Goal: Transaction & Acquisition: Purchase product/service

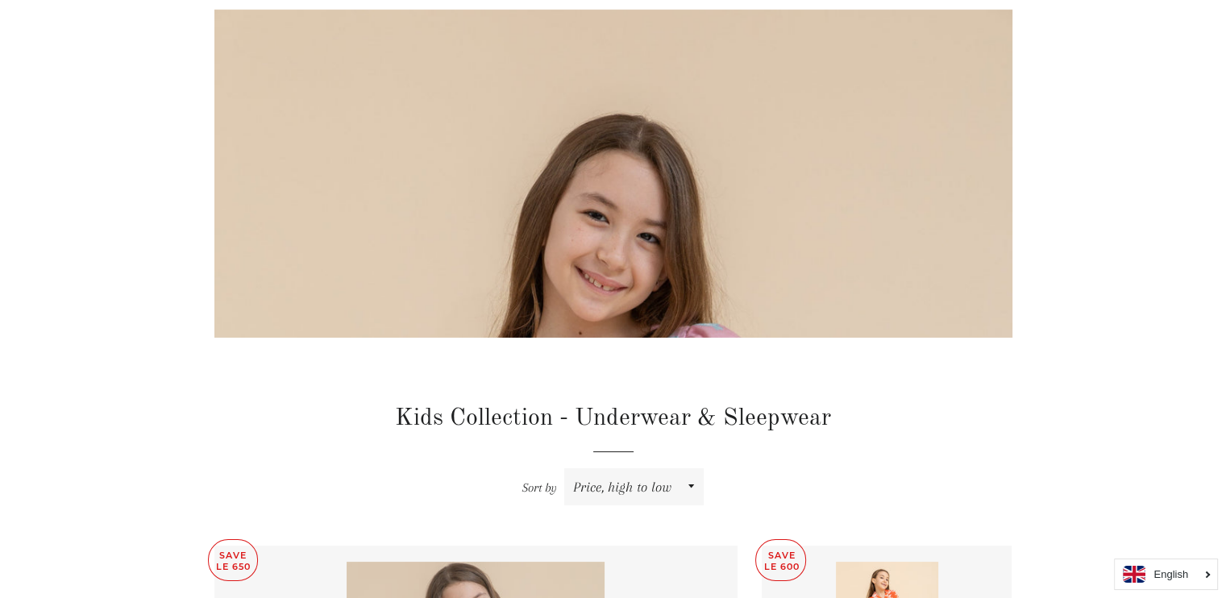
scroll to position [144, 0]
click at [515, 264] on img at bounding box center [613, 607] width 798 height 1197
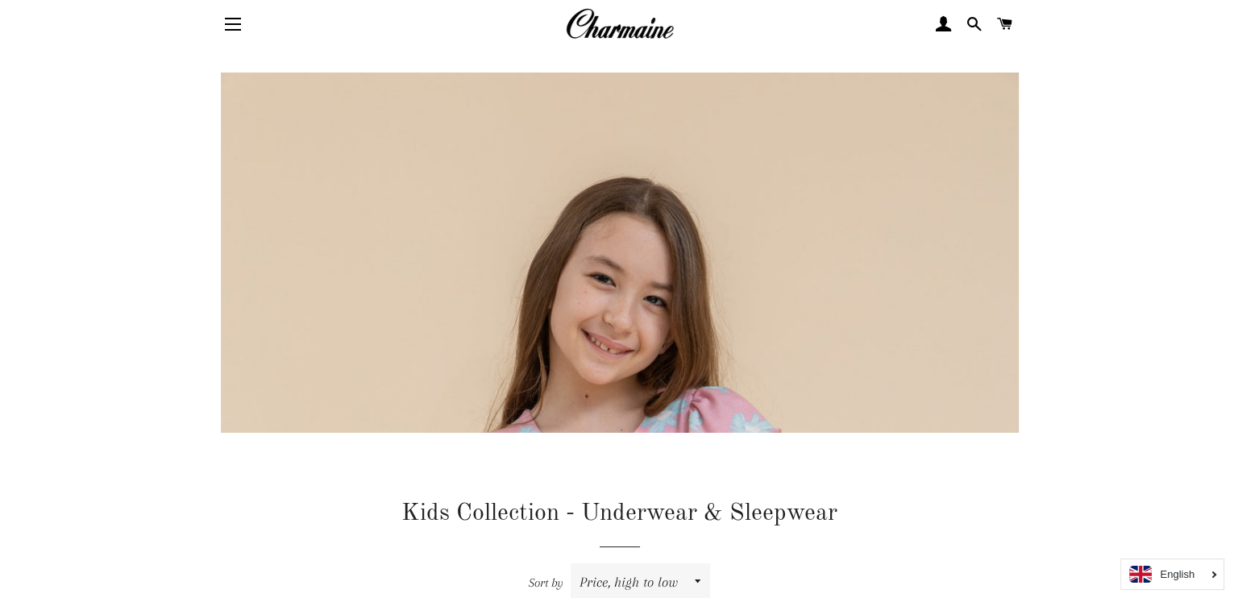
scroll to position [0, 0]
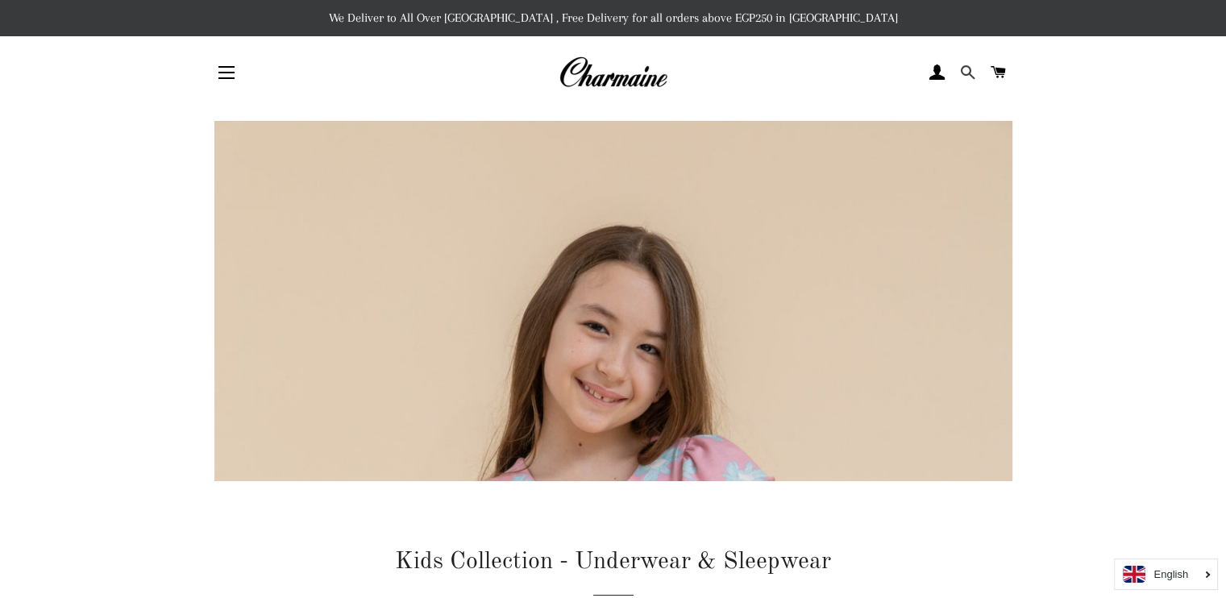
click at [969, 73] on span at bounding box center [967, 72] width 15 height 24
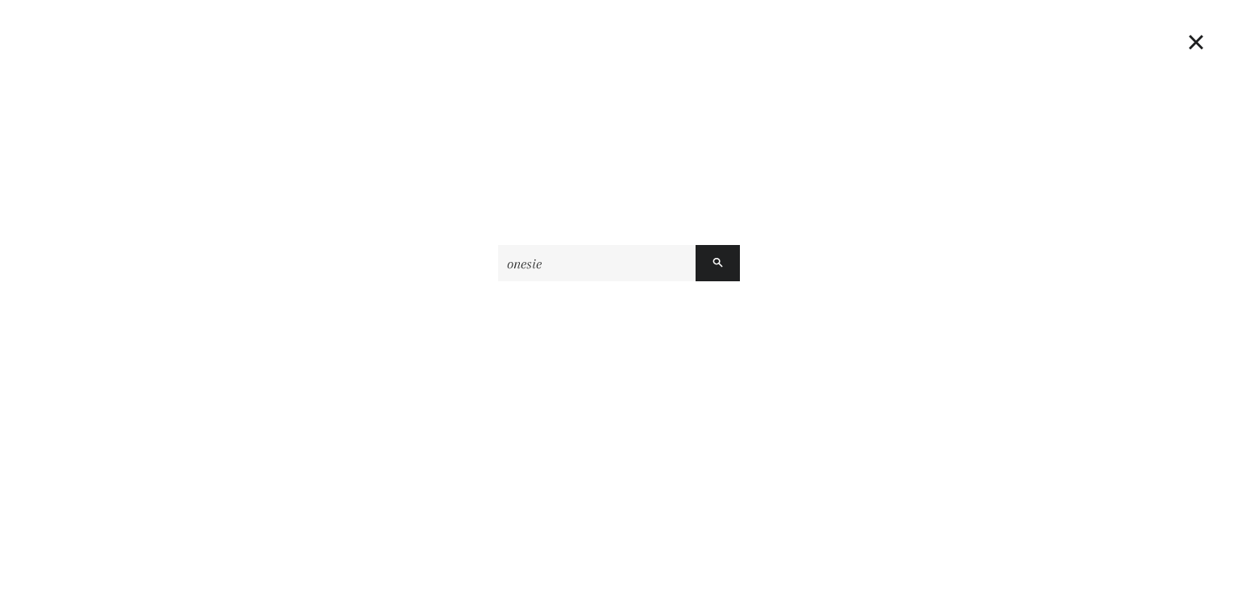
type input "onesie"
click at [696, 245] on button "Search" at bounding box center [718, 263] width 44 height 36
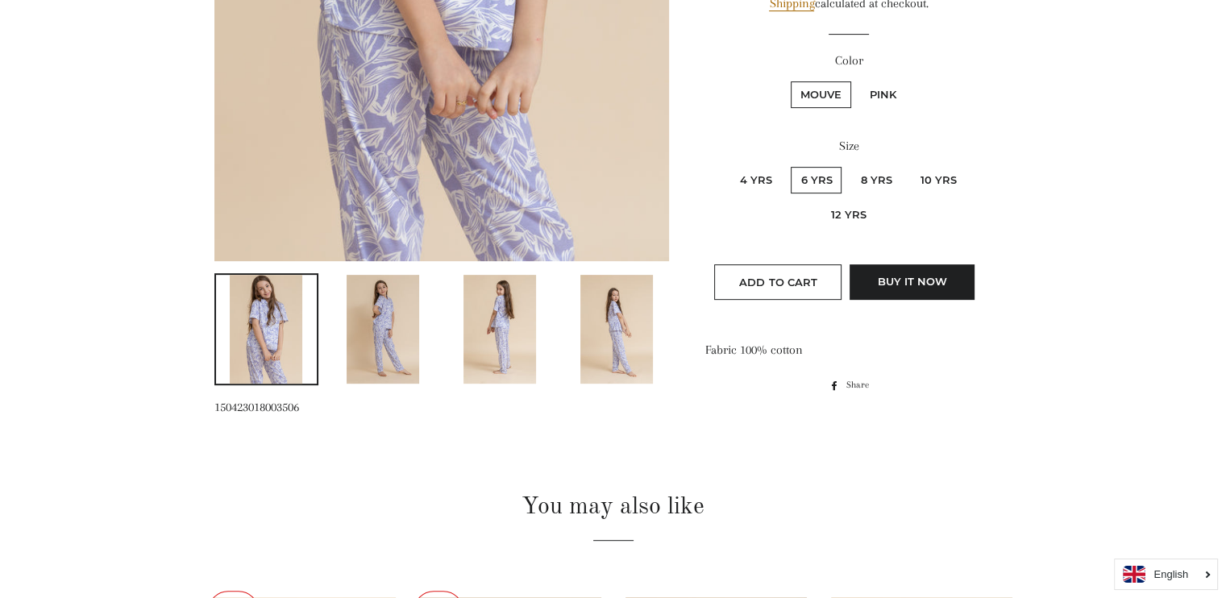
scroll to position [605, 0]
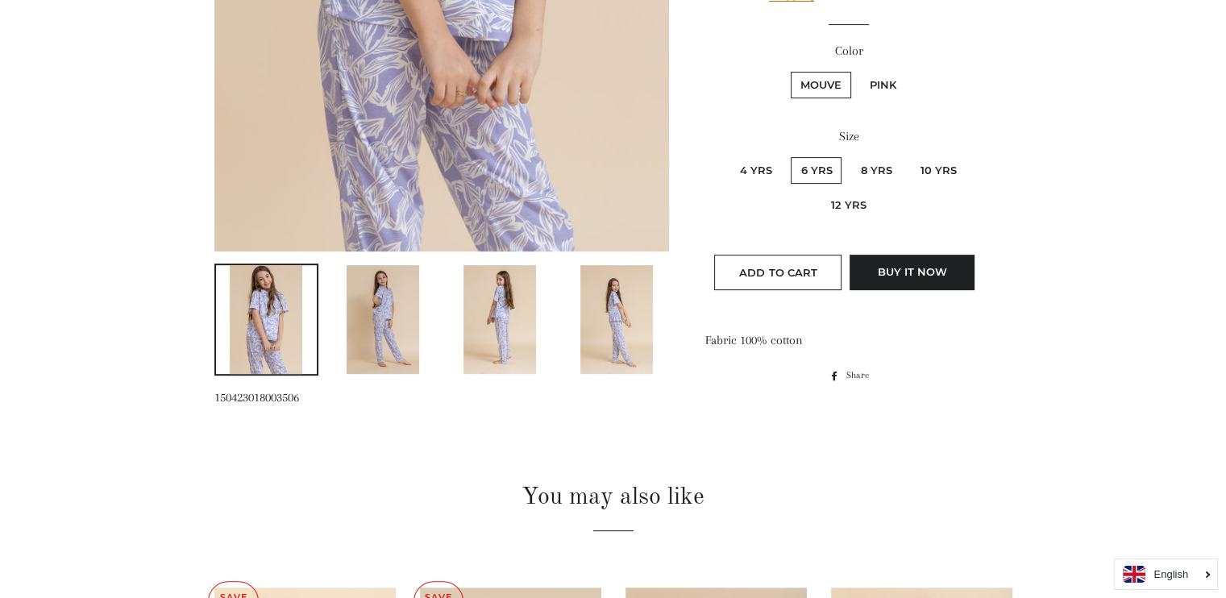
click at [389, 308] on img at bounding box center [383, 319] width 73 height 109
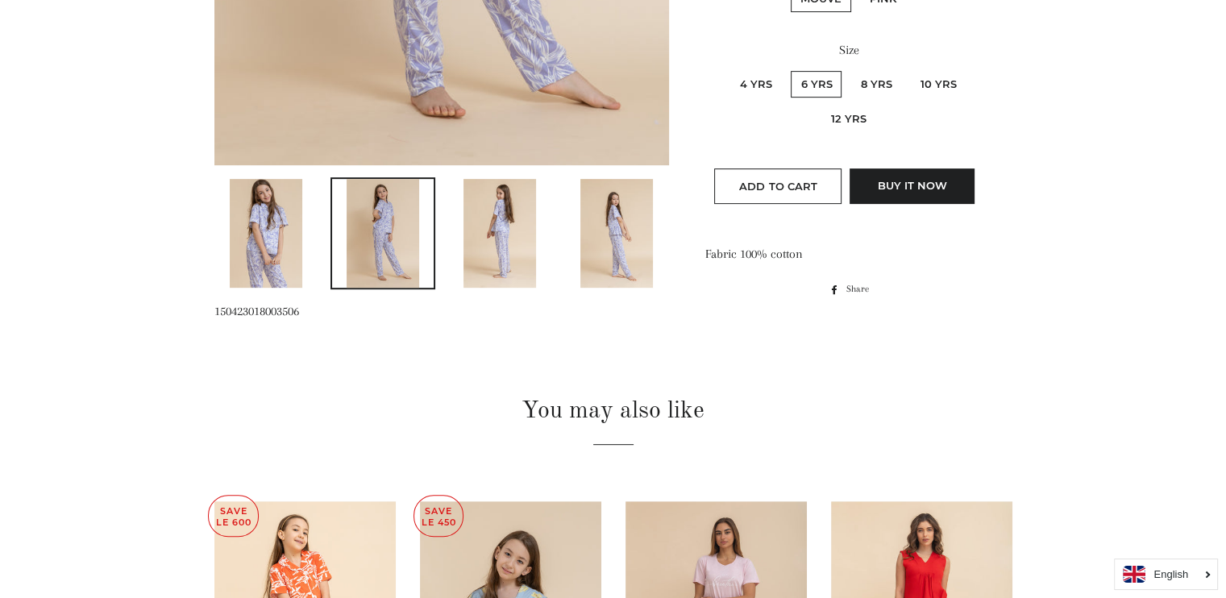
click at [266, 240] on img at bounding box center [266, 233] width 73 height 109
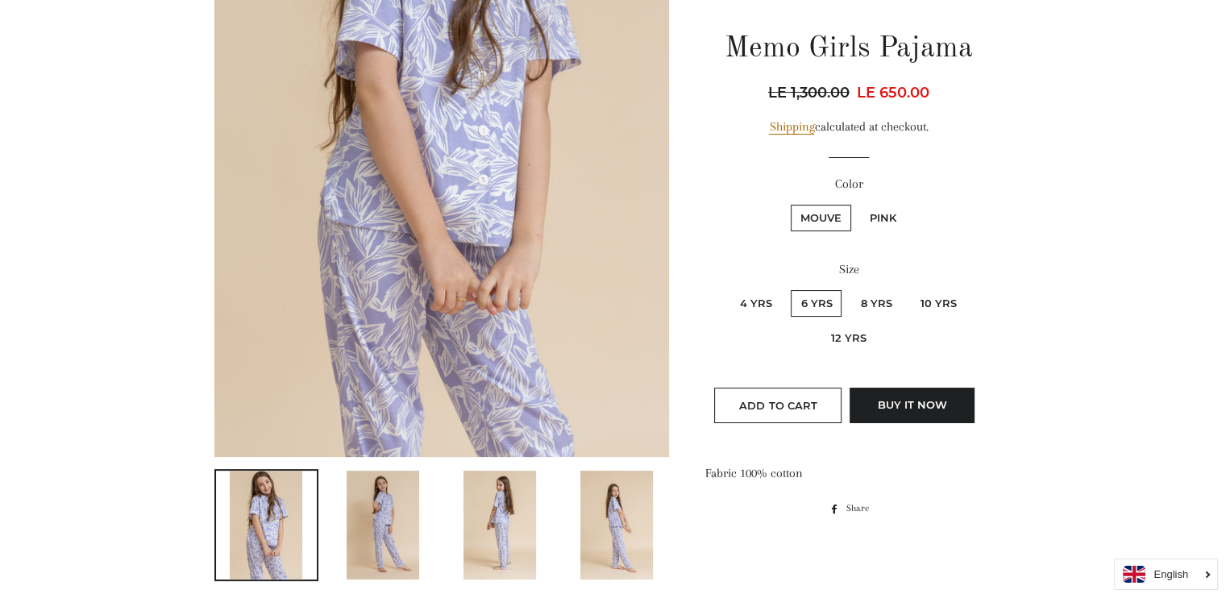
scroll to position [477, 0]
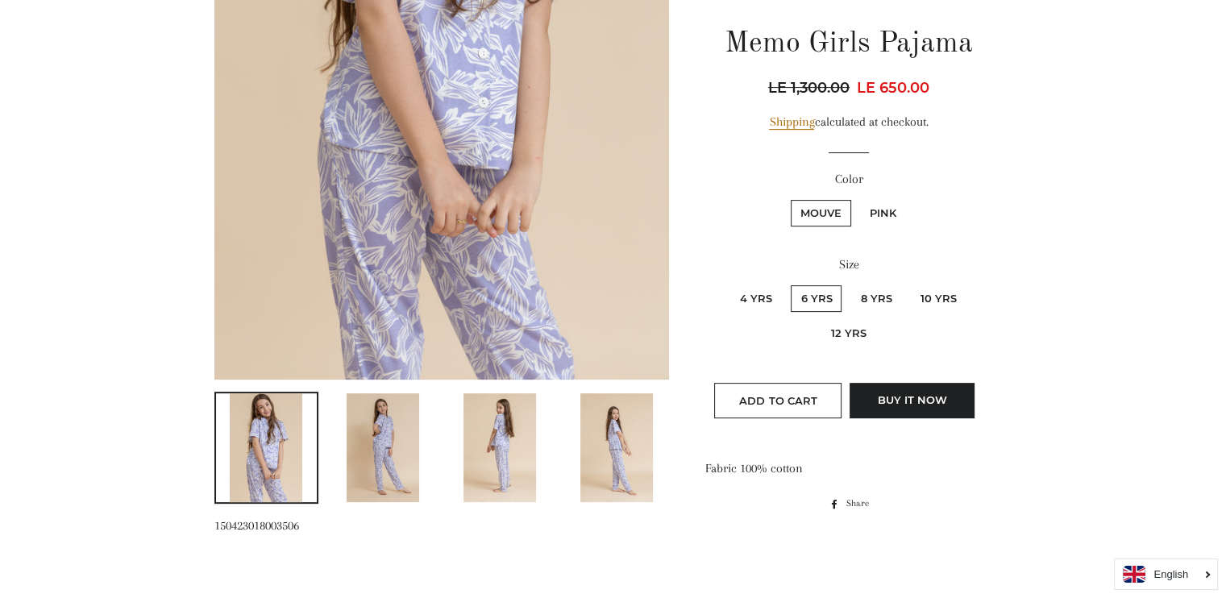
click at [364, 445] on img at bounding box center [383, 447] width 73 height 109
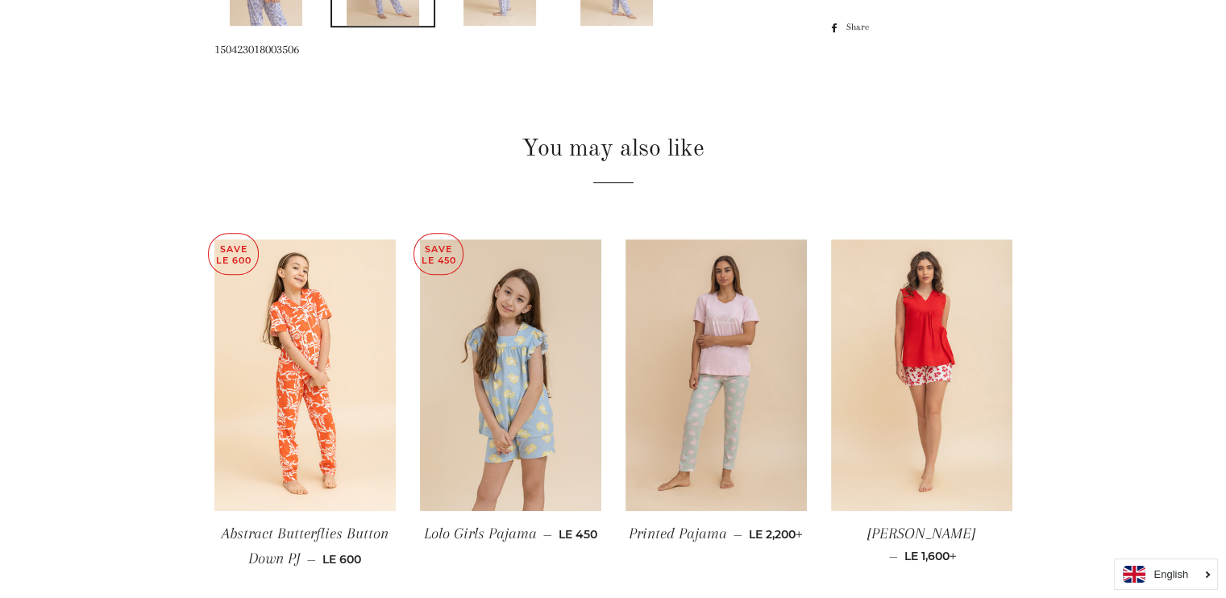
scroll to position [958, 0]
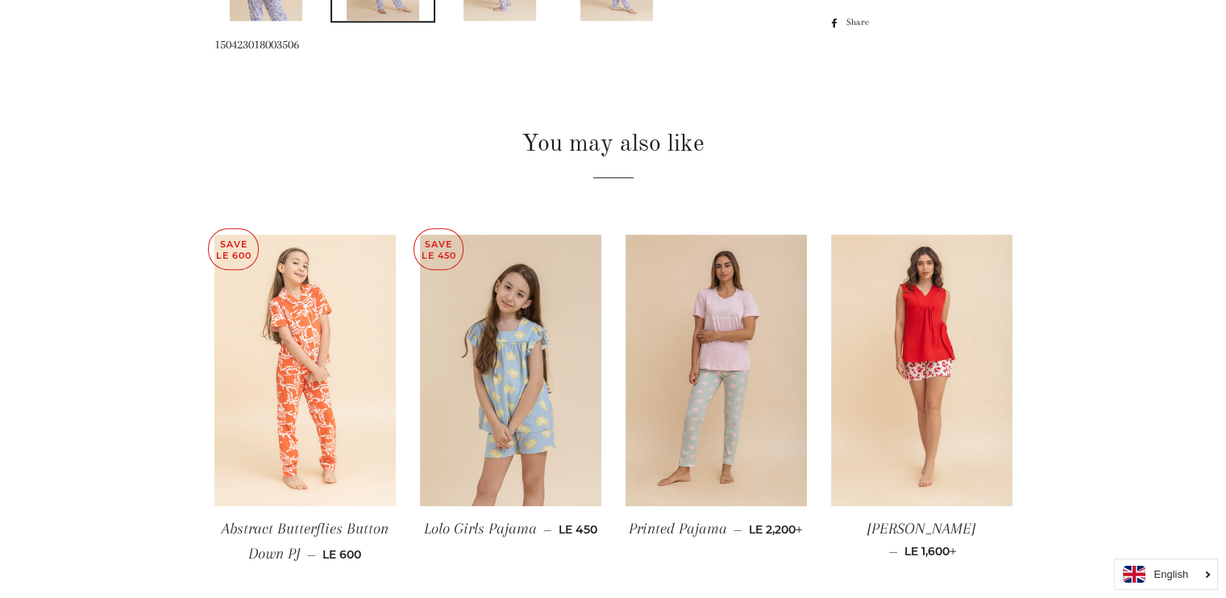
click at [349, 429] on img at bounding box center [304, 371] width 181 height 272
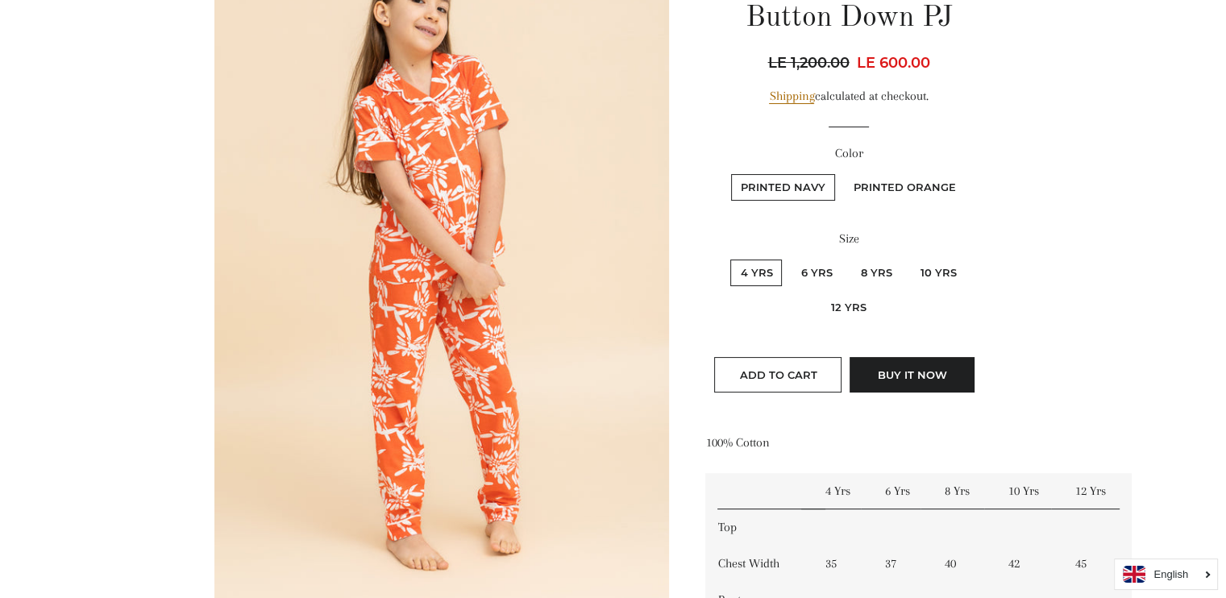
scroll to position [245, 0]
click at [865, 187] on label "Printed Orange" at bounding box center [905, 186] width 122 height 27
click at [842, 172] on Orange "Printed Orange" at bounding box center [842, 171] width 1 height 1
radio Orange "true"
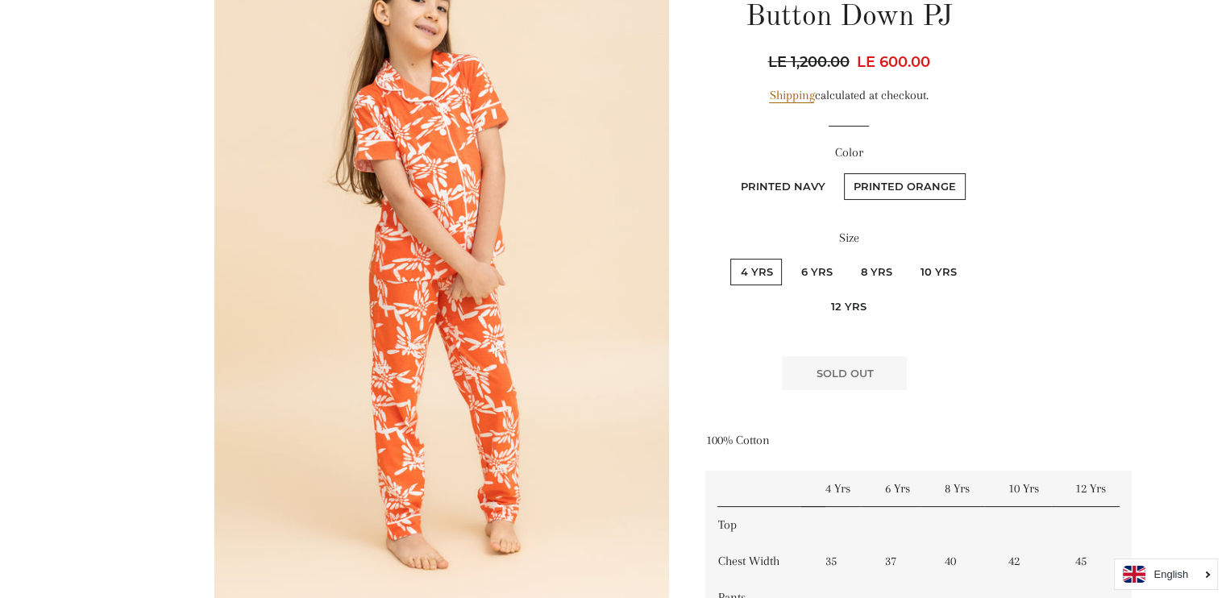
click at [800, 189] on label "Printed Navy" at bounding box center [783, 186] width 104 height 27
click at [729, 172] on Navy "Printed Navy" at bounding box center [729, 171] width 1 height 1
radio Navy "true"
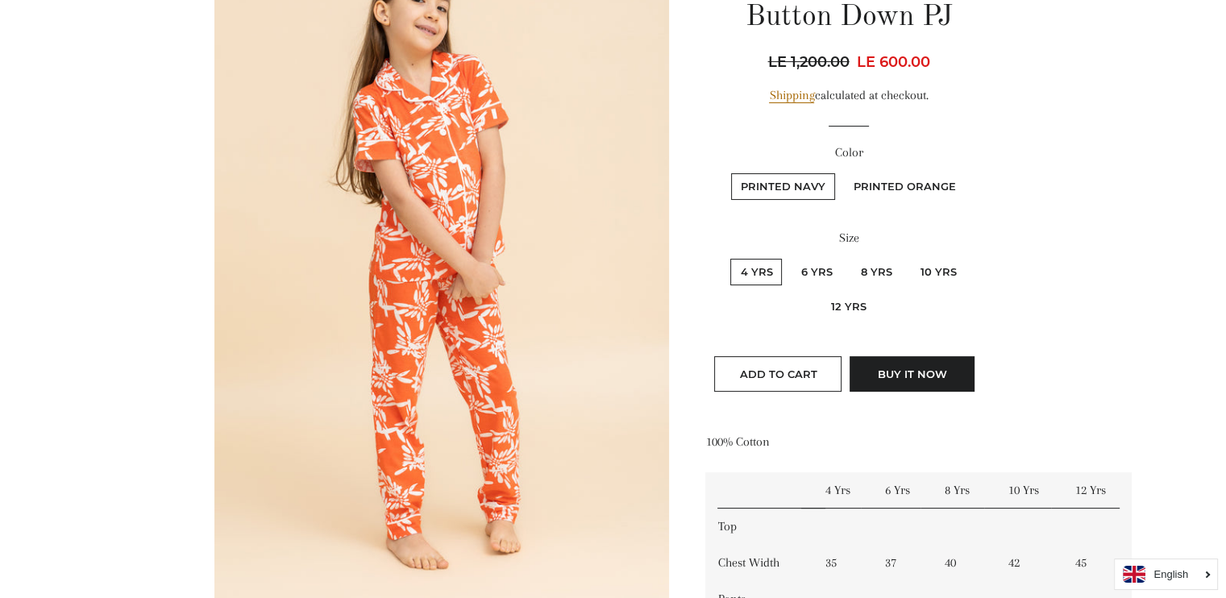
click at [897, 186] on label "Printed Orange" at bounding box center [905, 186] width 122 height 27
click at [842, 172] on Orange "Printed Orange" at bounding box center [842, 171] width 1 height 1
radio Orange "true"
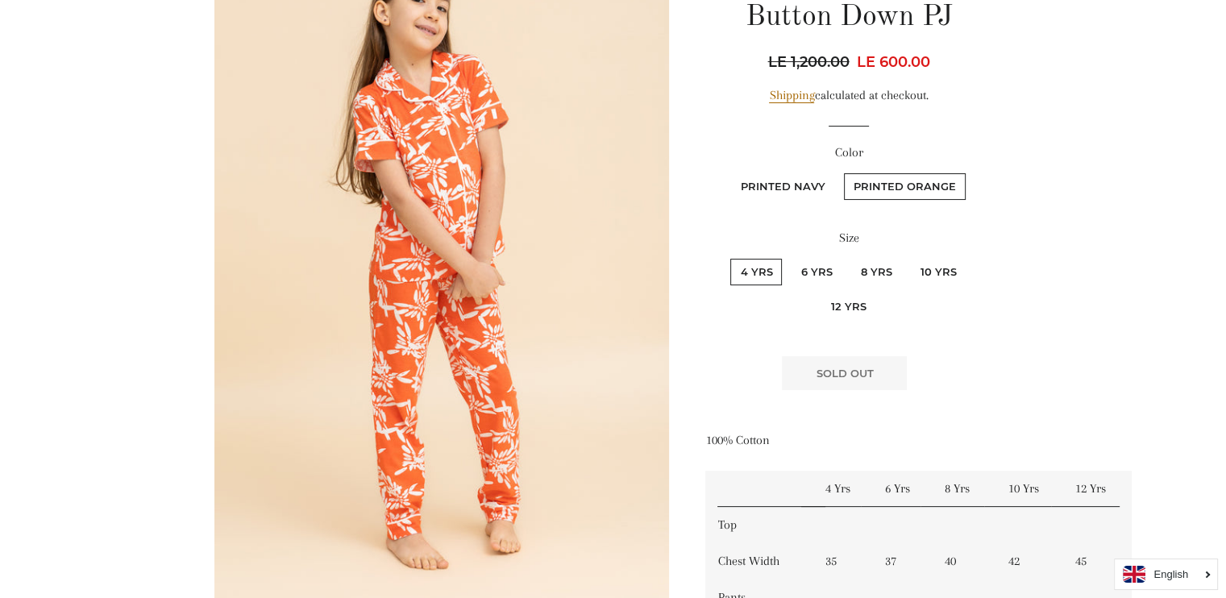
click at [800, 189] on label "Printed Navy" at bounding box center [783, 186] width 104 height 27
click at [729, 172] on Navy "Printed Navy" at bounding box center [729, 171] width 1 height 1
radio Navy "true"
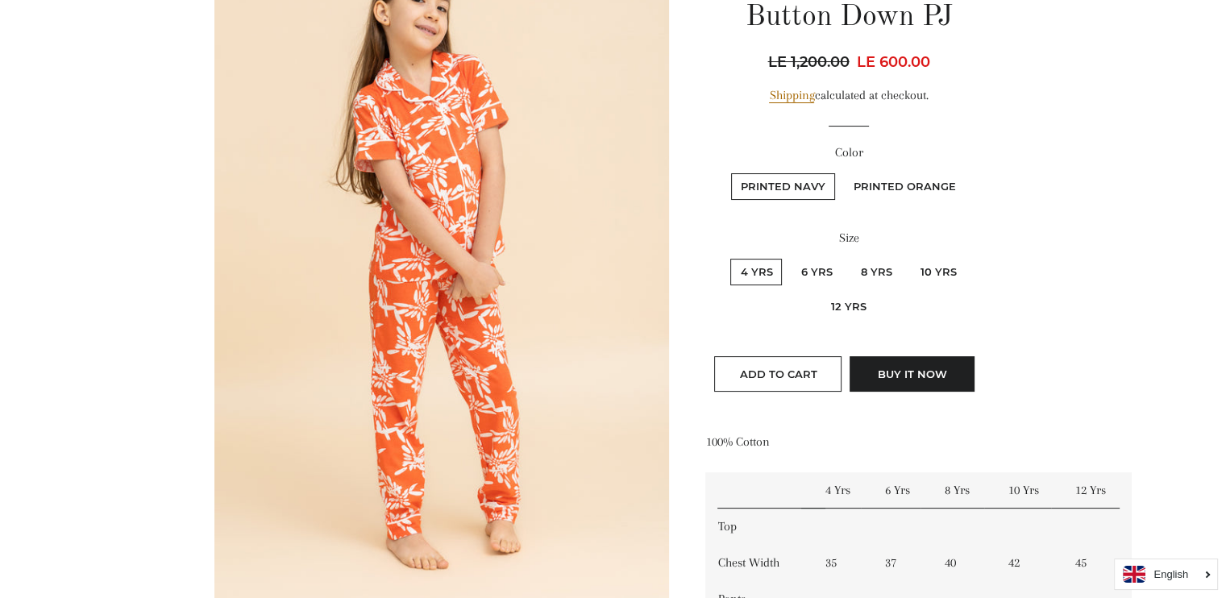
click at [936, 189] on label "Printed Orange" at bounding box center [905, 186] width 122 height 27
click at [842, 172] on Orange "Printed Orange" at bounding box center [842, 171] width 1 height 1
radio Orange "true"
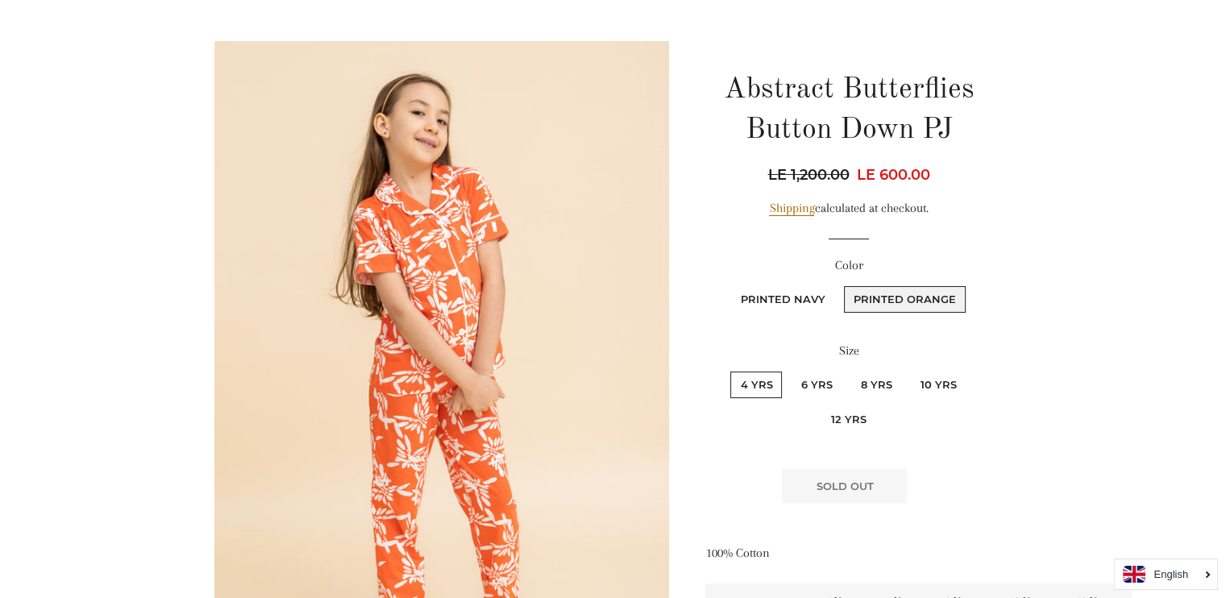
scroll to position [131, 0]
click at [819, 383] on label "6 Yrs" at bounding box center [816, 385] width 51 height 27
click at [789, 371] on Yrs "6 Yrs" at bounding box center [788, 370] width 1 height 1
radio Yrs "true"
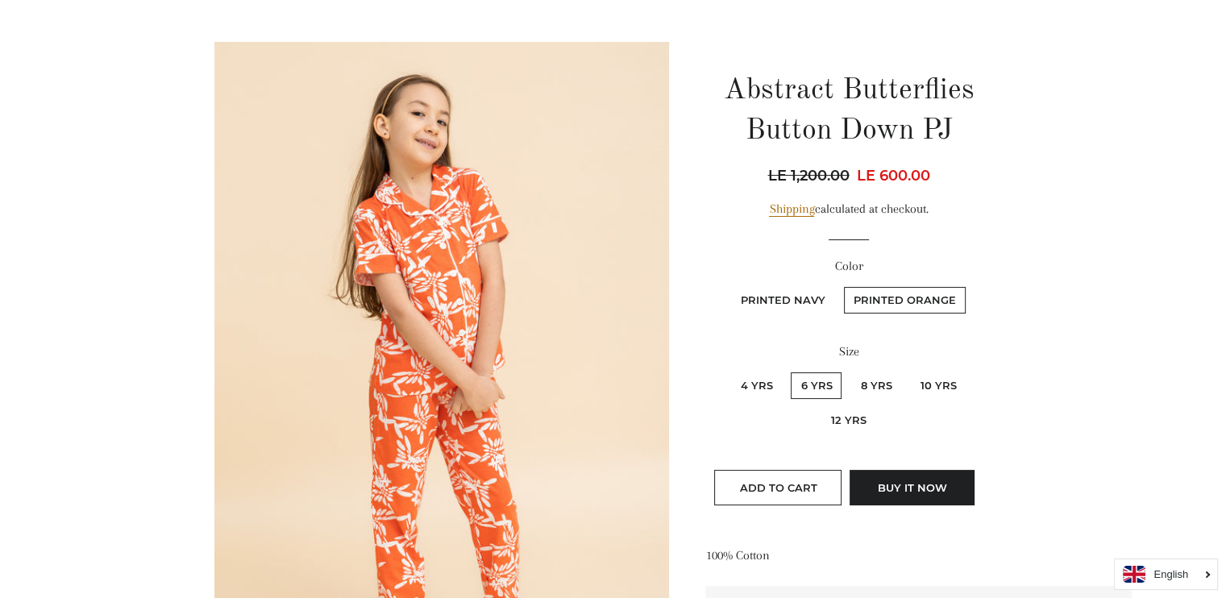
click at [877, 388] on label "8 Yrs" at bounding box center [875, 385] width 51 height 27
click at [849, 371] on Yrs "8 Yrs" at bounding box center [848, 370] width 1 height 1
radio Yrs "true"
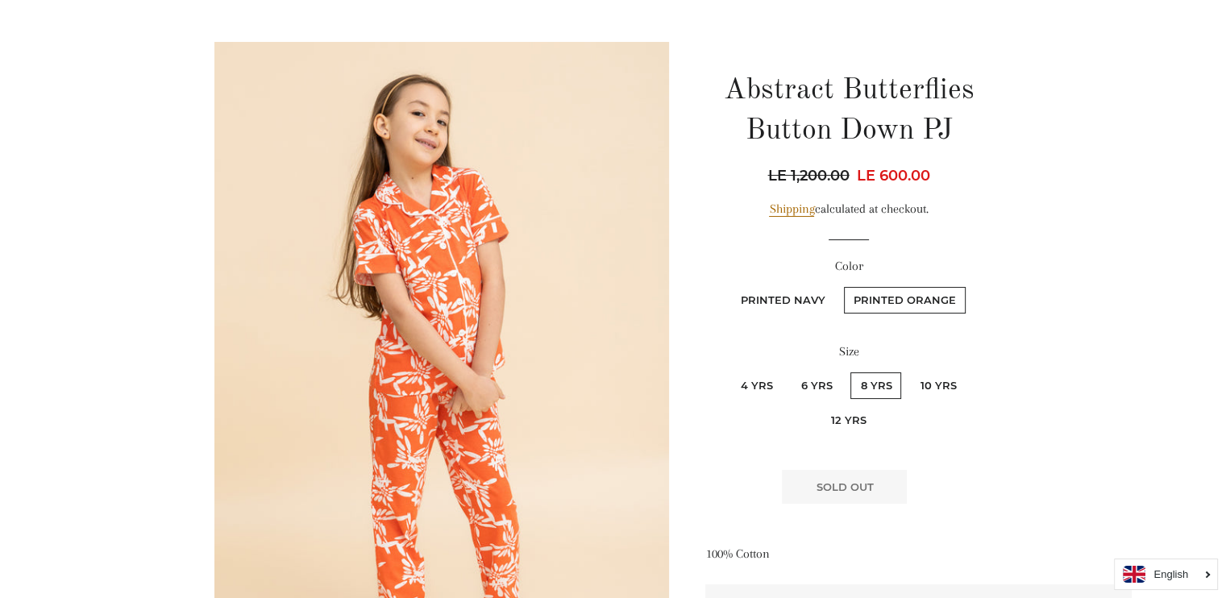
click at [825, 385] on label "6 Yrs" at bounding box center [816, 385] width 51 height 27
click at [789, 371] on Yrs "6 Yrs" at bounding box center [788, 370] width 1 height 1
radio Yrs "true"
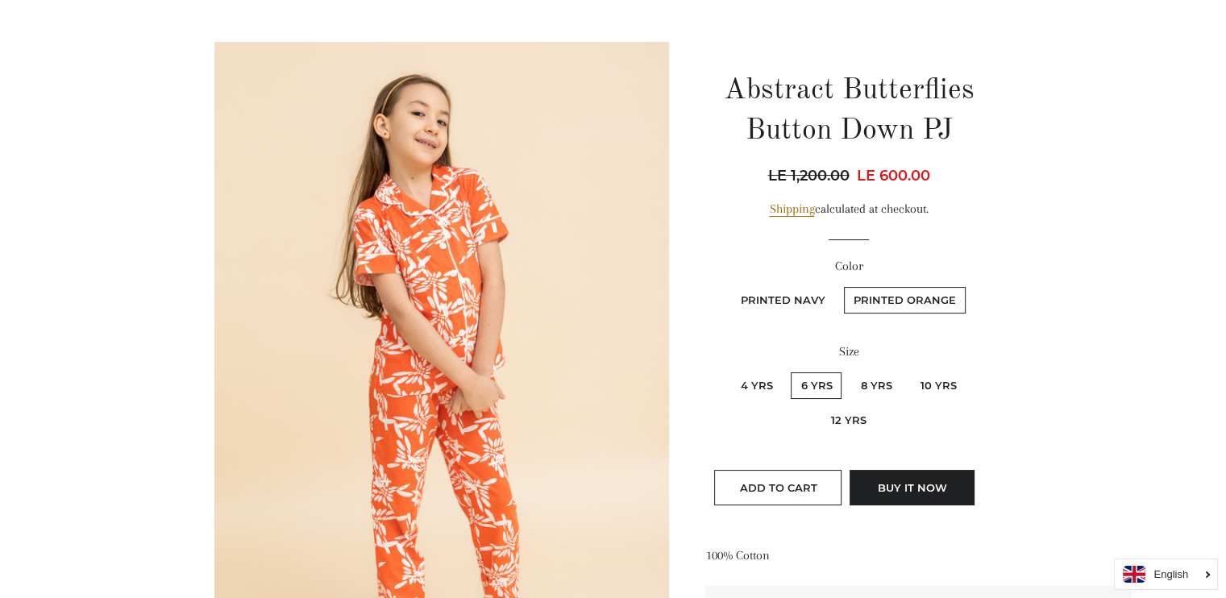
click at [928, 382] on label "10 Yrs" at bounding box center [938, 385] width 56 height 27
click at [908, 371] on Yrs "10 Yrs" at bounding box center [908, 370] width 1 height 1
radio Yrs "true"
click at [819, 387] on label "6 Yrs" at bounding box center [816, 385] width 51 height 27
click at [789, 371] on Yrs "6 Yrs" at bounding box center [788, 370] width 1 height 1
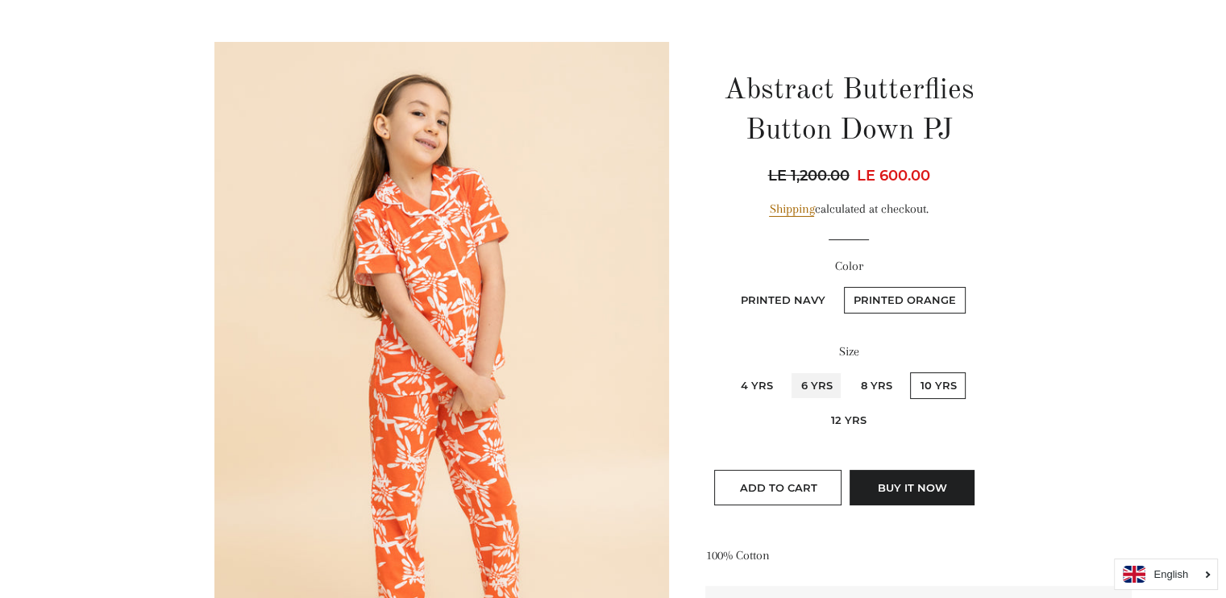
radio Yrs "true"
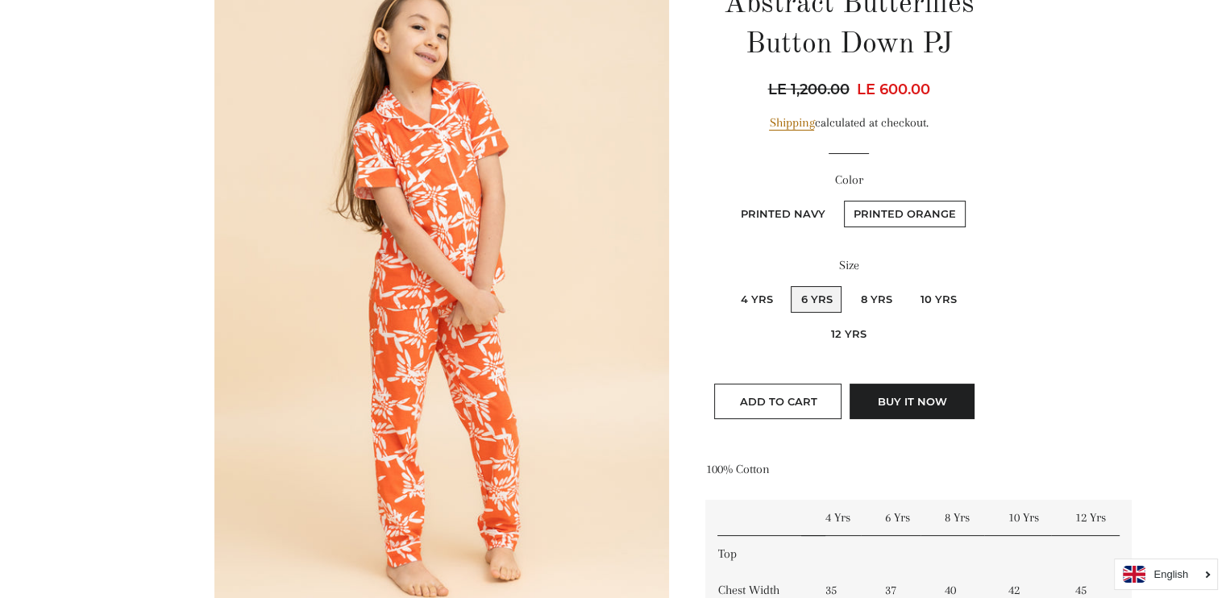
scroll to position [218, 0]
click at [559, 51] on img at bounding box center [441, 296] width 455 height 683
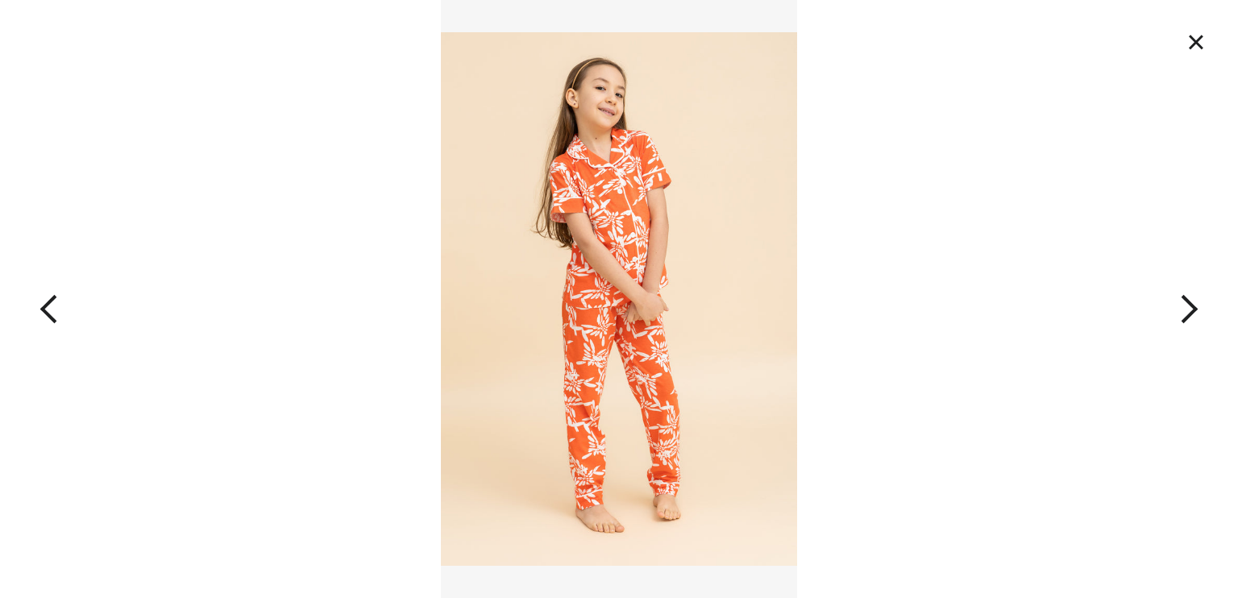
click at [1199, 39] on button "×" at bounding box center [1195, 41] width 35 height 35
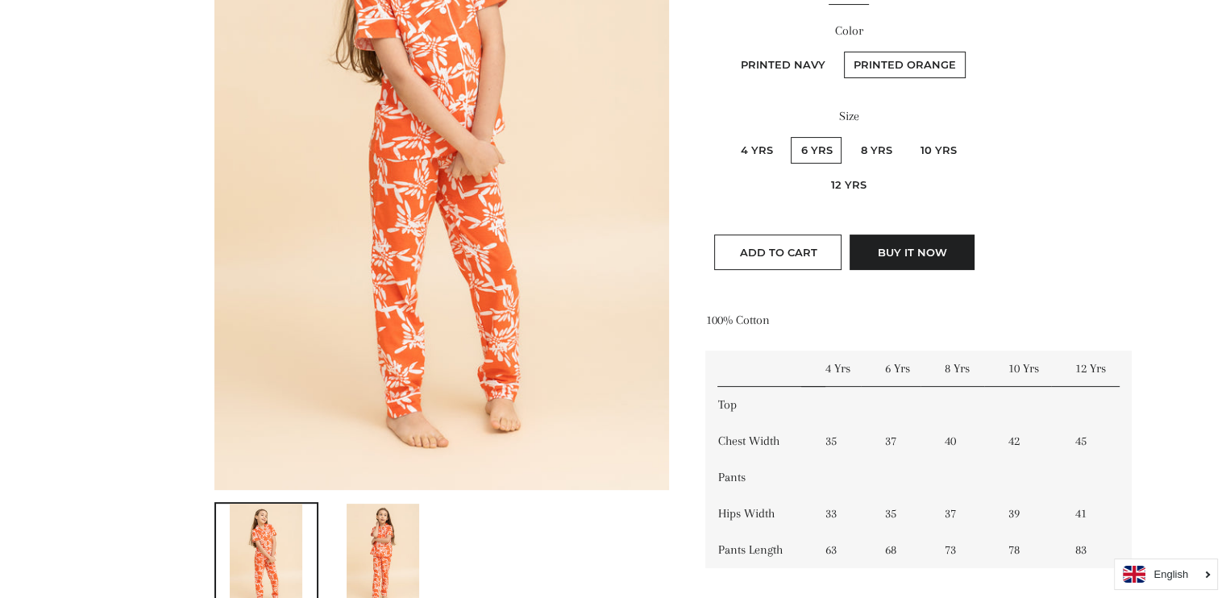
scroll to position [455, 0]
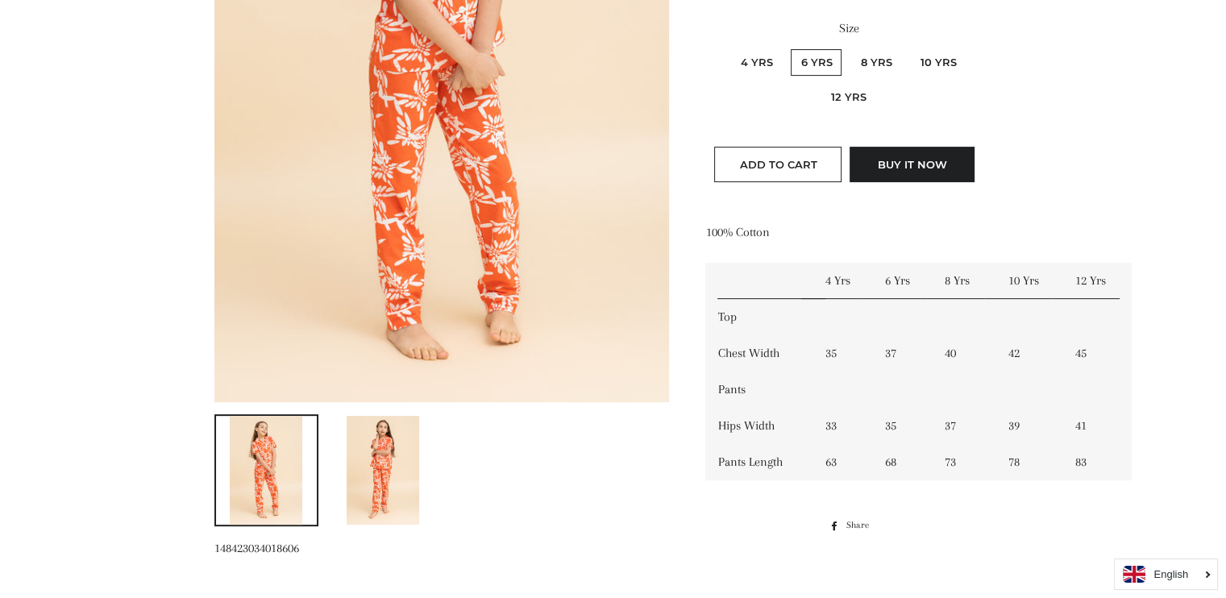
click at [397, 478] on img at bounding box center [383, 470] width 73 height 109
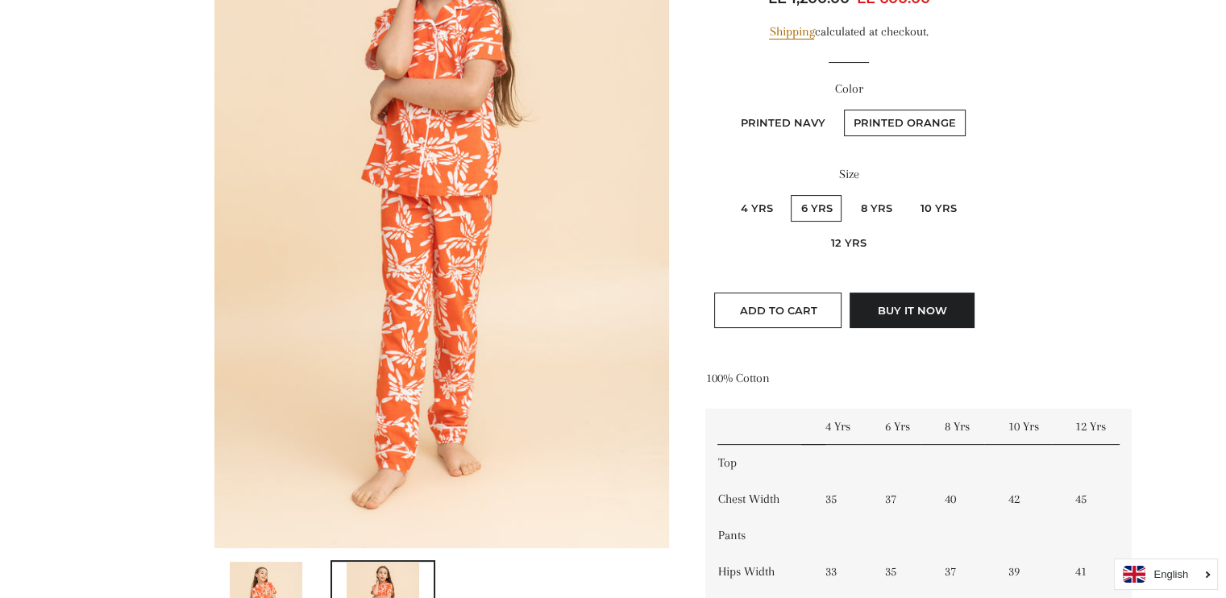
scroll to position [359, 0]
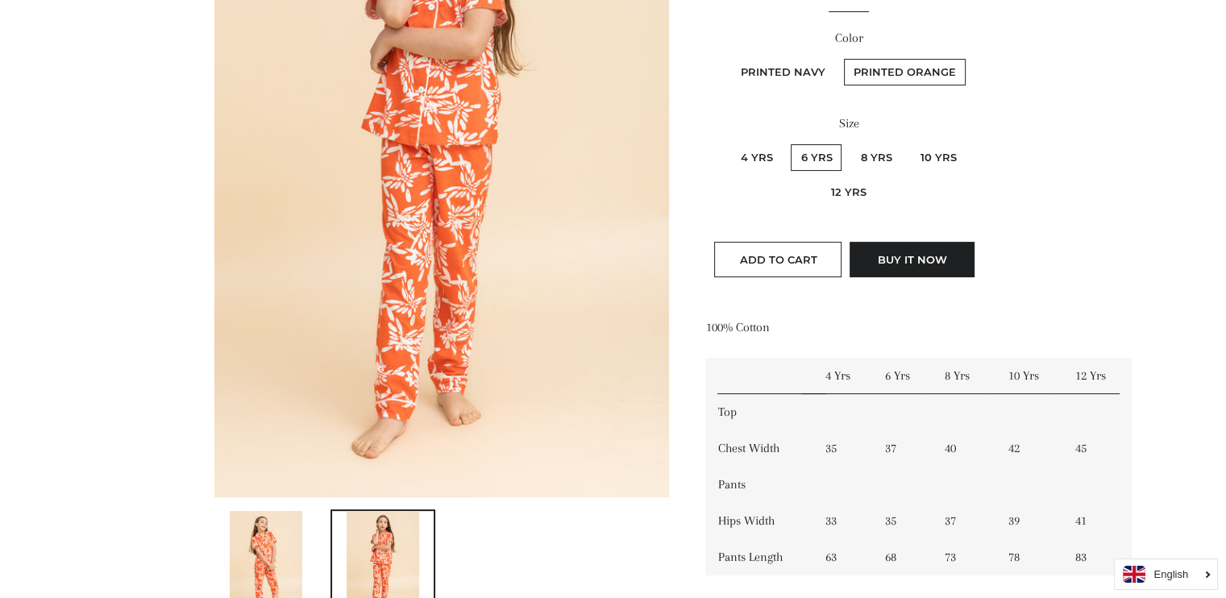
click at [303, 552] on link at bounding box center [266, 565] width 105 height 112
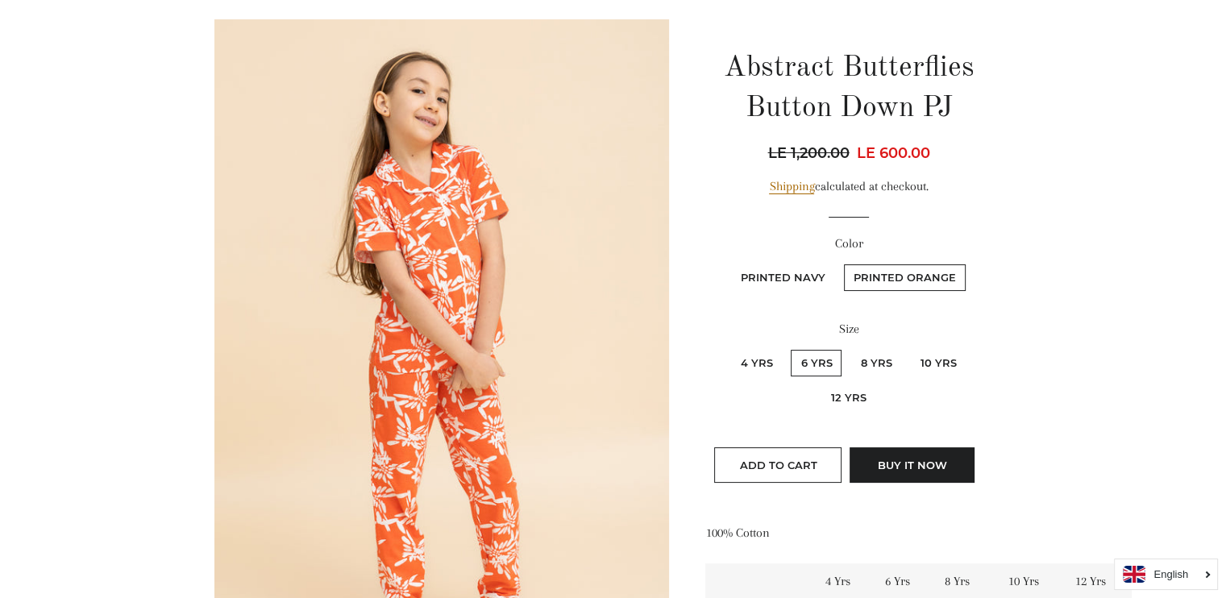
scroll to position [152, 0]
